Goal: Task Accomplishment & Management: Manage account settings

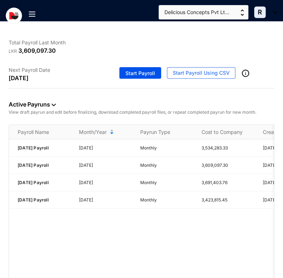
click at [33, 17] on div at bounding box center [35, 14] width 12 height 25
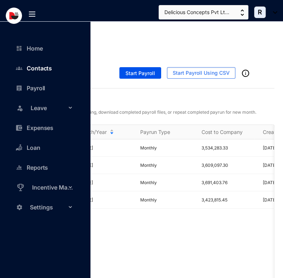
click at [46, 70] on link "Contacts" at bounding box center [35, 68] width 32 height 7
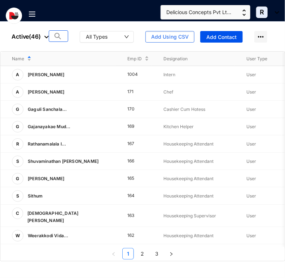
click at [58, 38] on img at bounding box center [57, 35] width 9 height 7
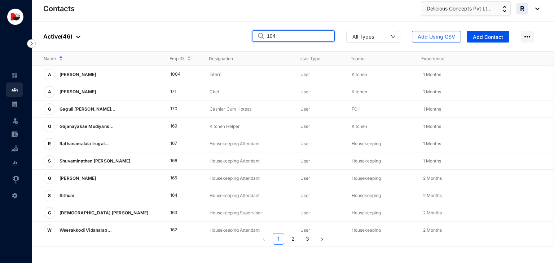
type input "104"
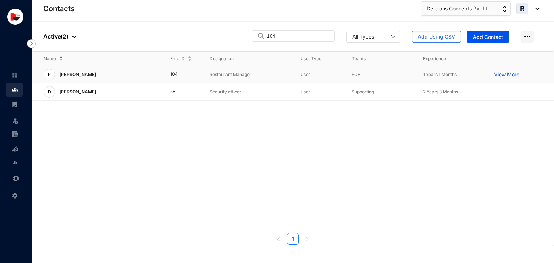
click at [270, 71] on p "Restaurant Manager" at bounding box center [249, 74] width 79 height 7
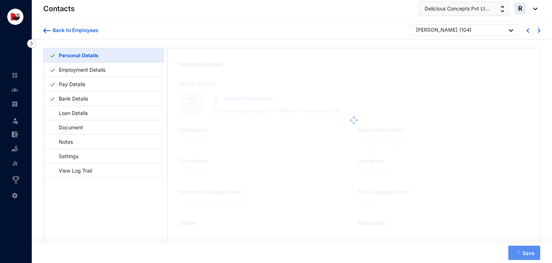
type input "[PERSON_NAME]"
type input "A.Pradeep"
type input "[PERSON_NAME]"
type input "Pradeep"
type input "890520944V"
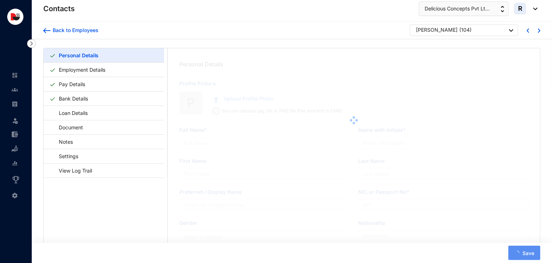
type input "766114475"
type input "[STREET_ADDRESS]"
type input "[DATE]"
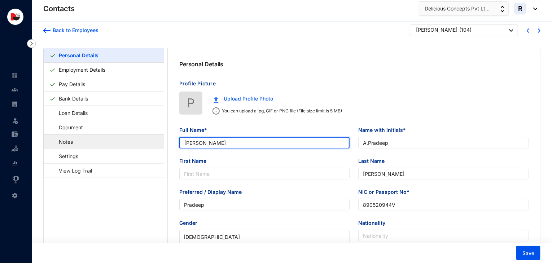
drag, startPoint x: 247, startPoint y: 144, endPoint x: 158, endPoint y: 146, distance: 89.1
